Goal: Navigation & Orientation: Find specific page/section

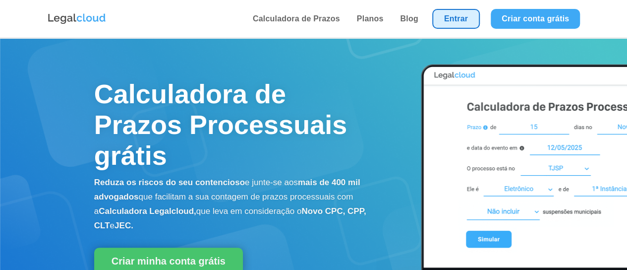
click at [447, 25] on link "Entrar" at bounding box center [456, 19] width 48 height 20
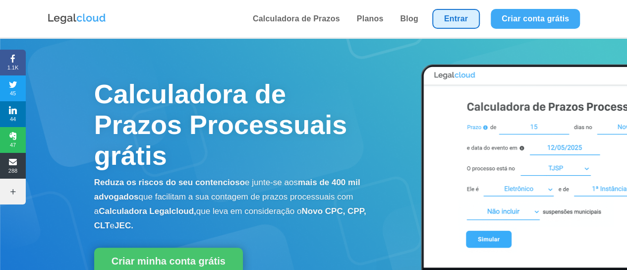
click at [443, 20] on link "Entrar" at bounding box center [456, 19] width 48 height 20
click at [444, 6] on li "Entrar" at bounding box center [456, 19] width 58 height 38
click at [449, 12] on link "Entrar" at bounding box center [456, 19] width 48 height 20
